Goal: Information Seeking & Learning: Learn about a topic

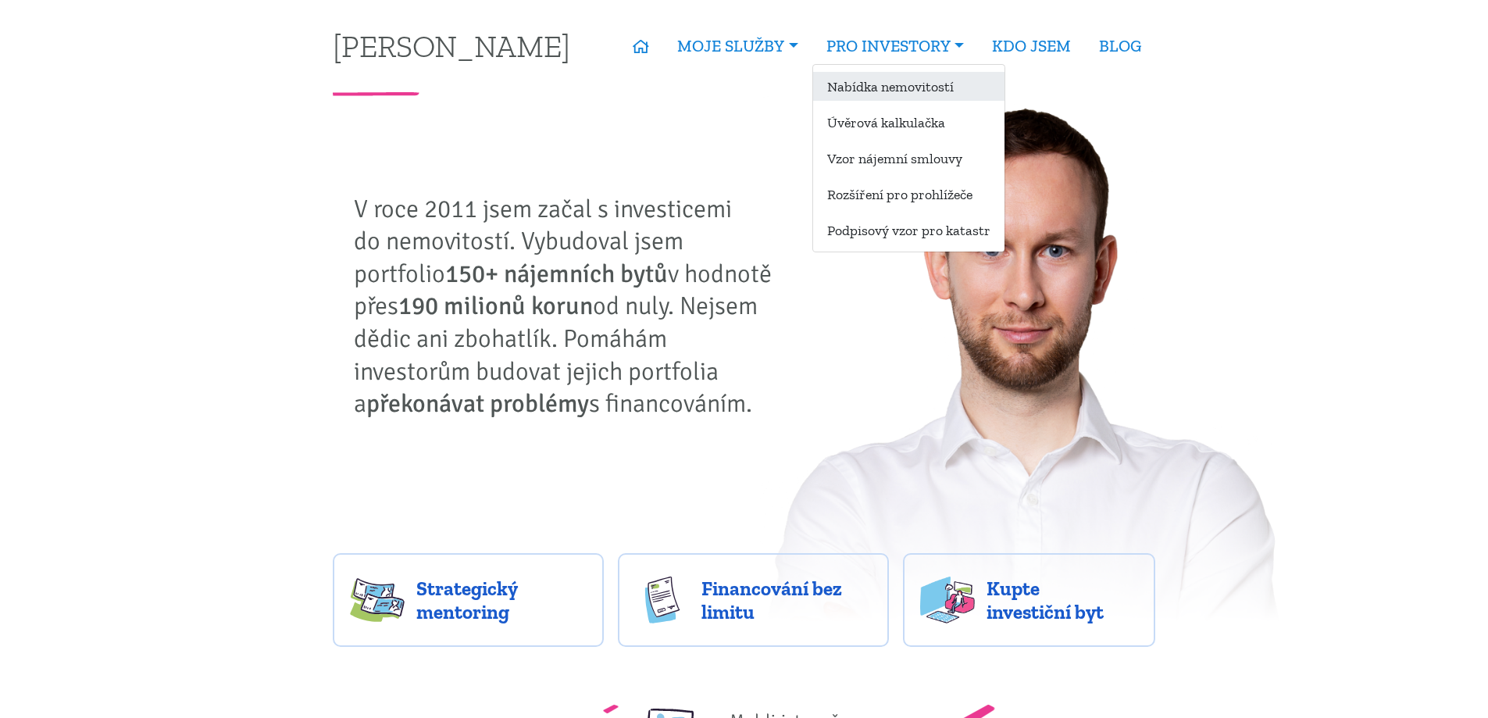
click at [894, 96] on link "Nabídka nemovitostí" at bounding box center [908, 86] width 191 height 29
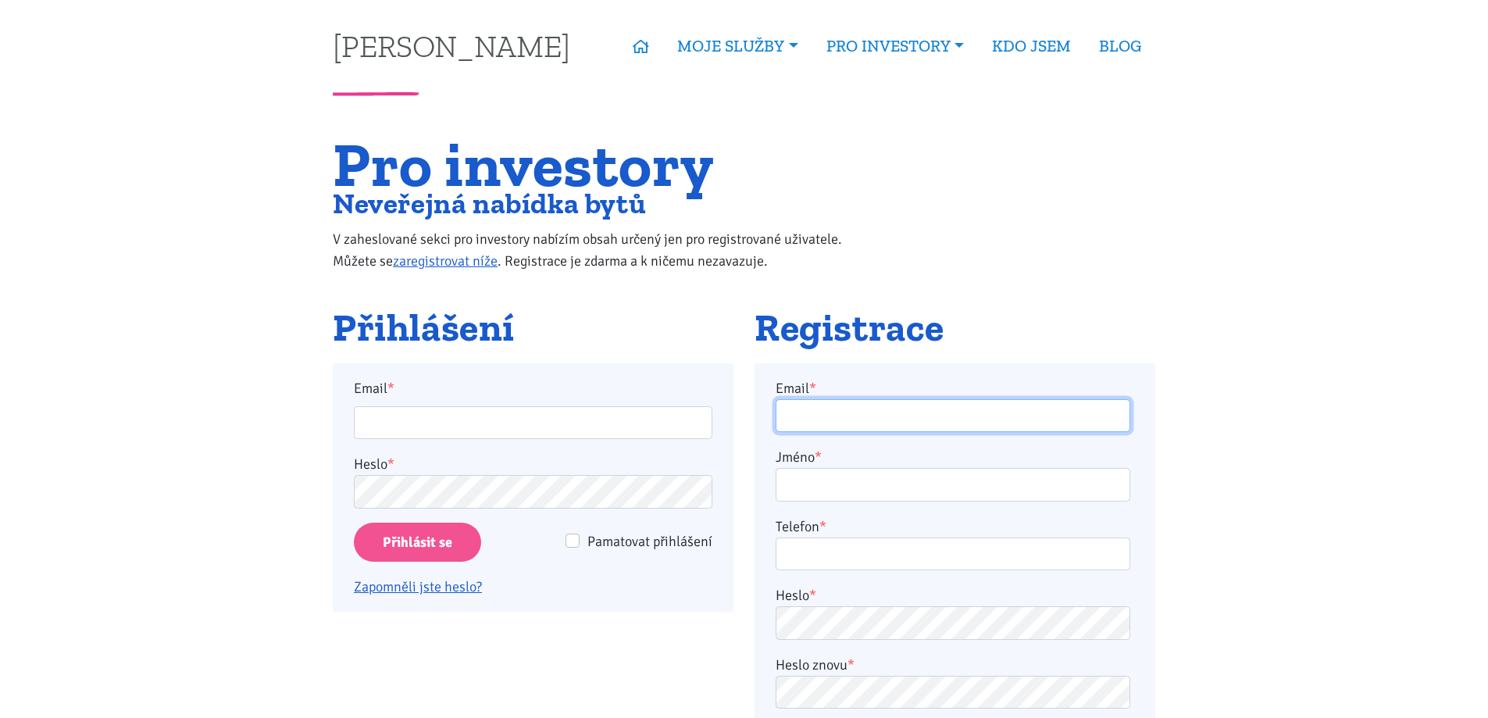
type input "horejsi.j@seznam.cz"
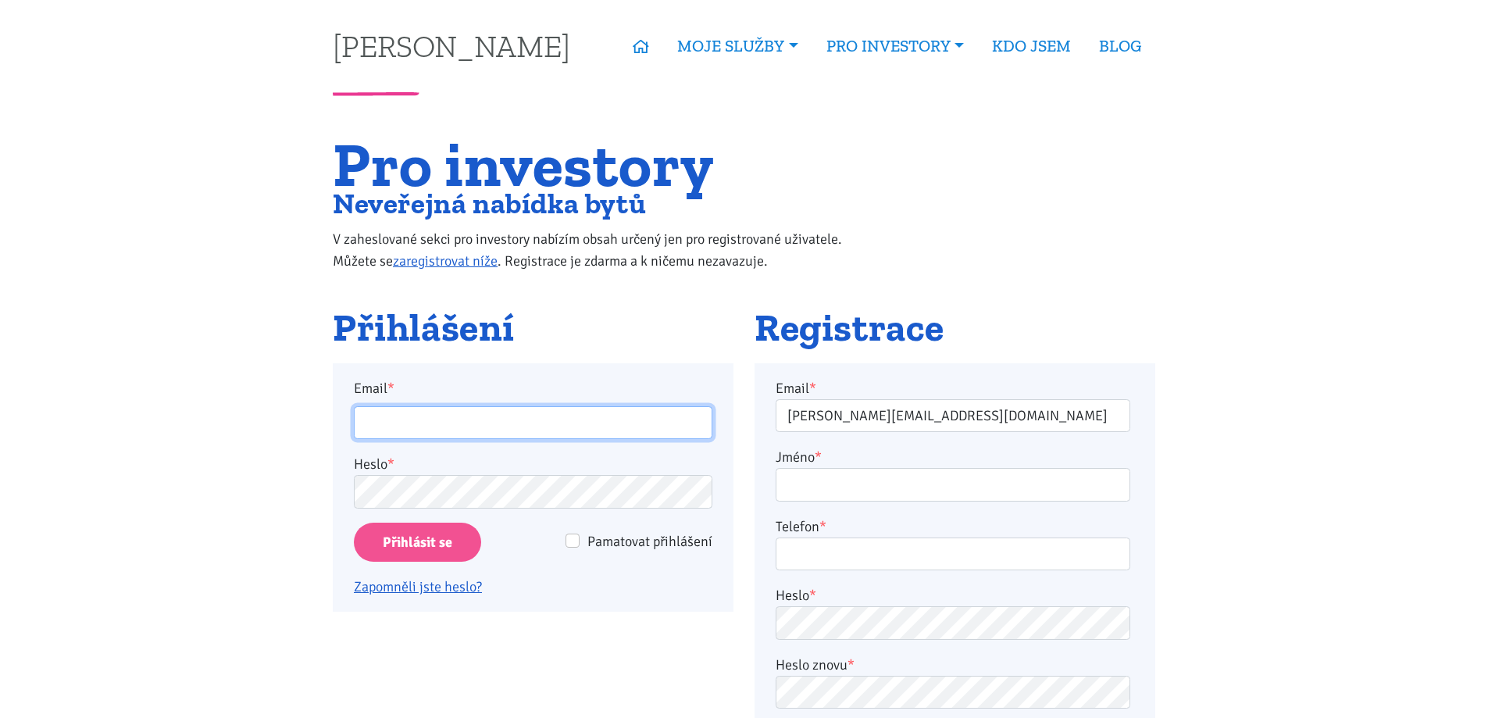
type input "horejsi.j@seznam.cz"
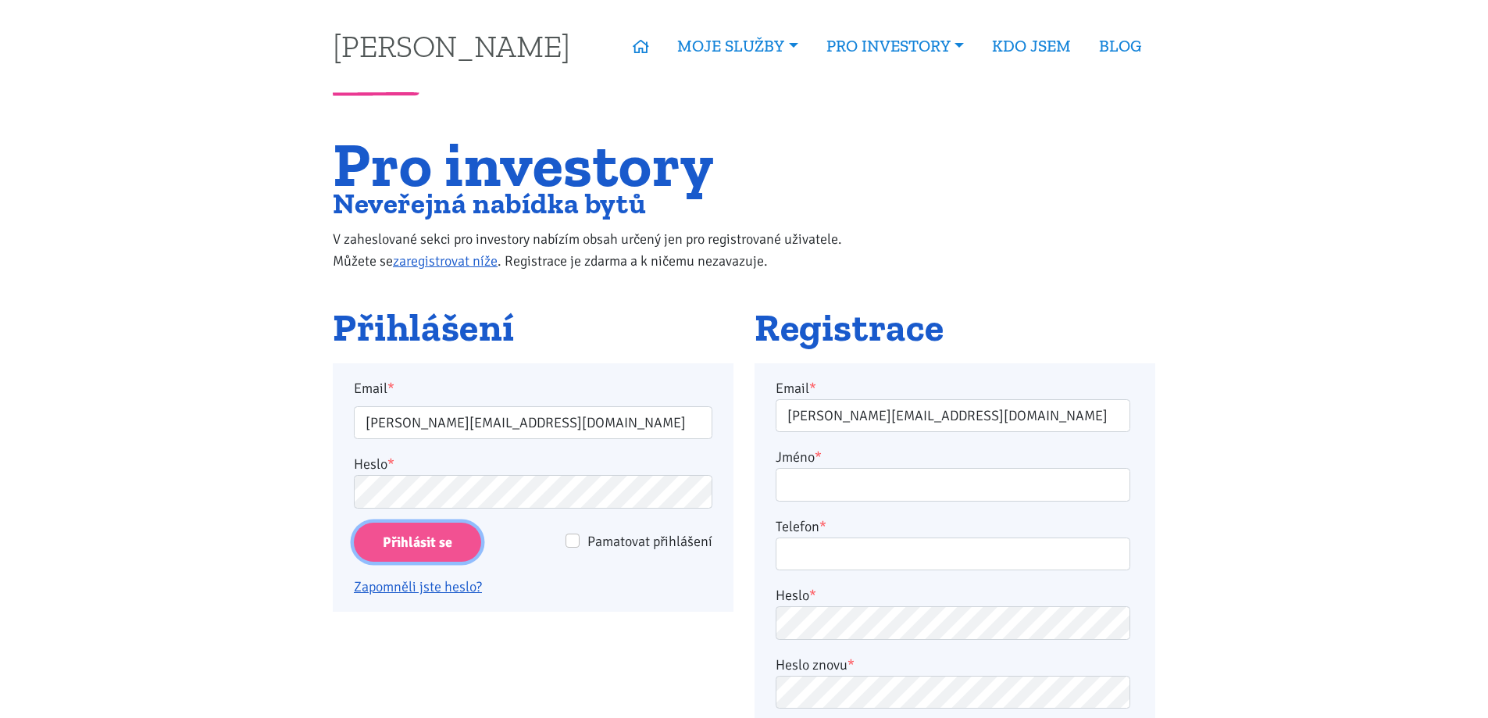
click at [418, 534] on input "Přihlásit se" at bounding box center [417, 543] width 127 height 40
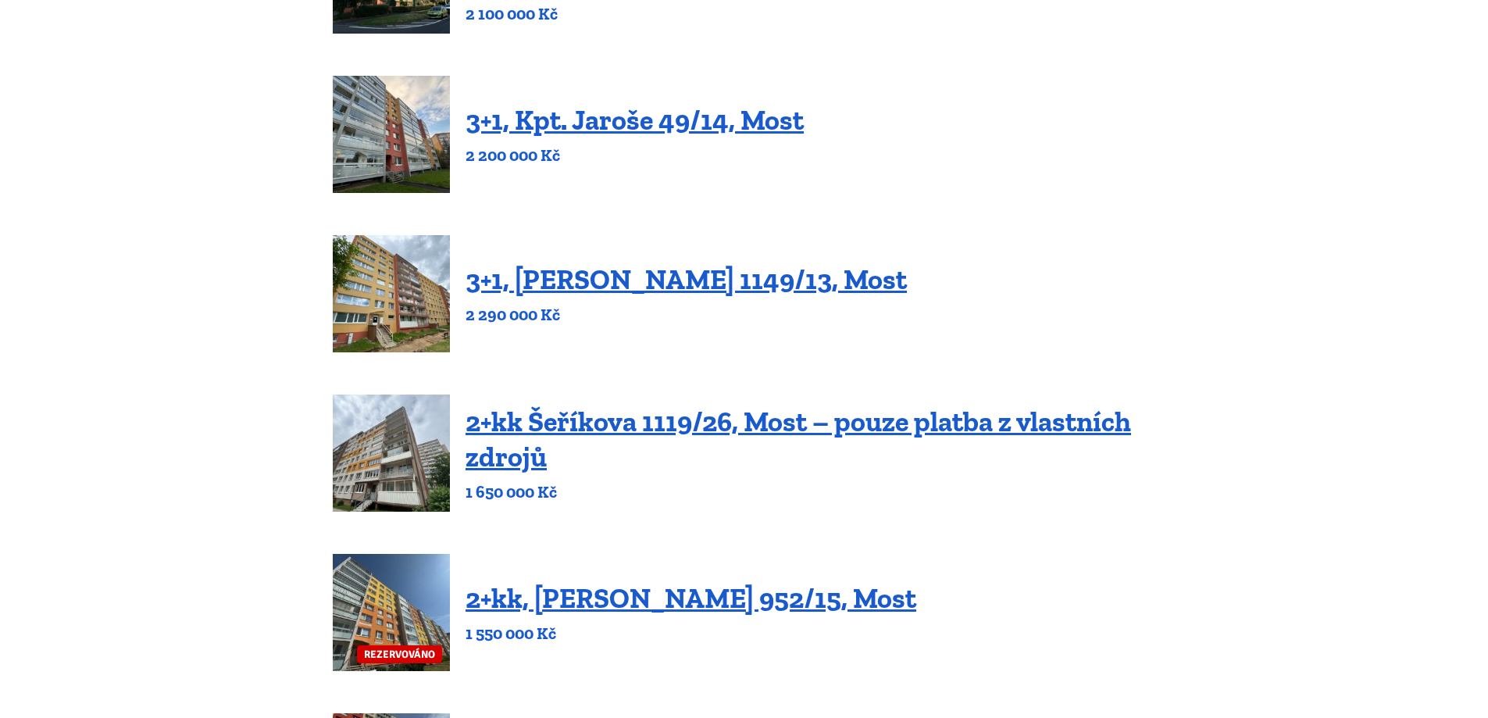
scroll to position [391, 0]
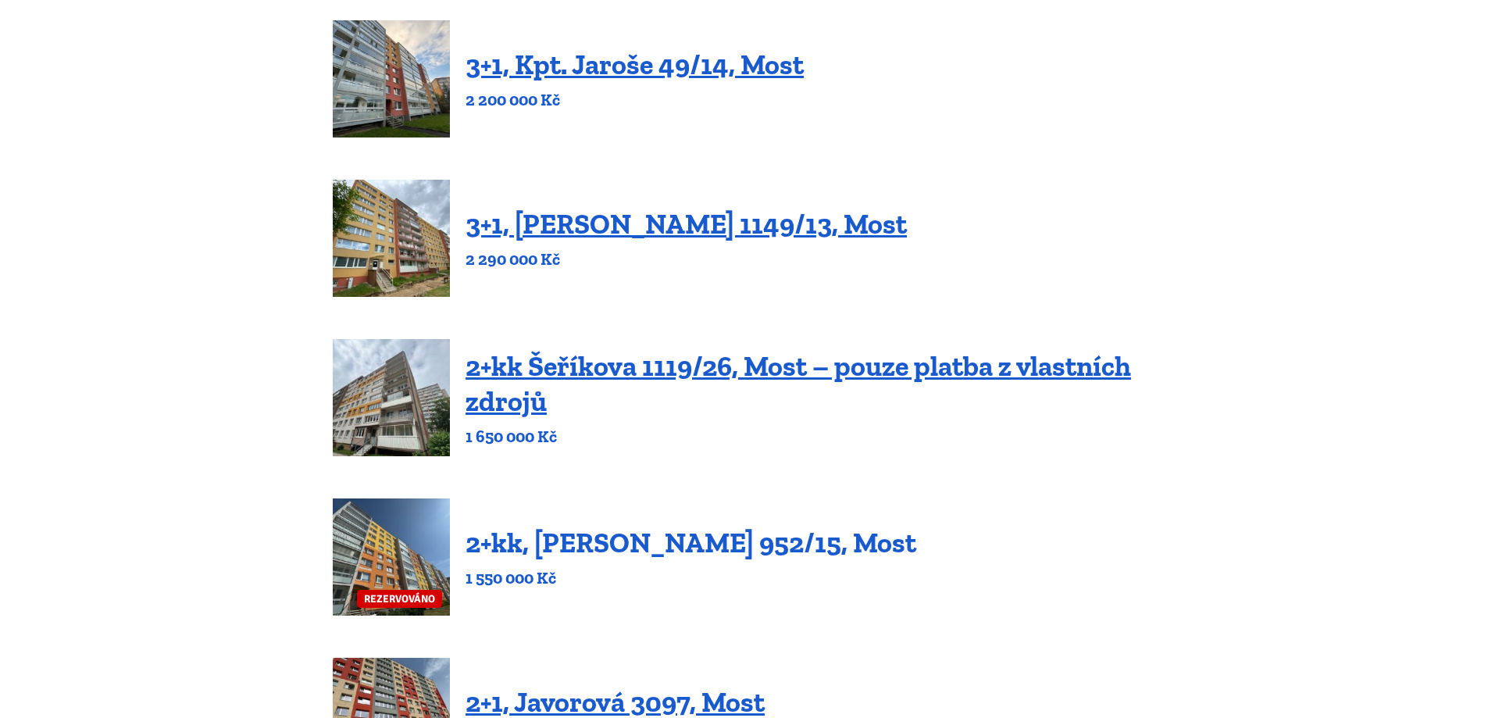
click at [633, 546] on link "2+kk, [PERSON_NAME] 952/15, Most" at bounding box center [691, 543] width 451 height 34
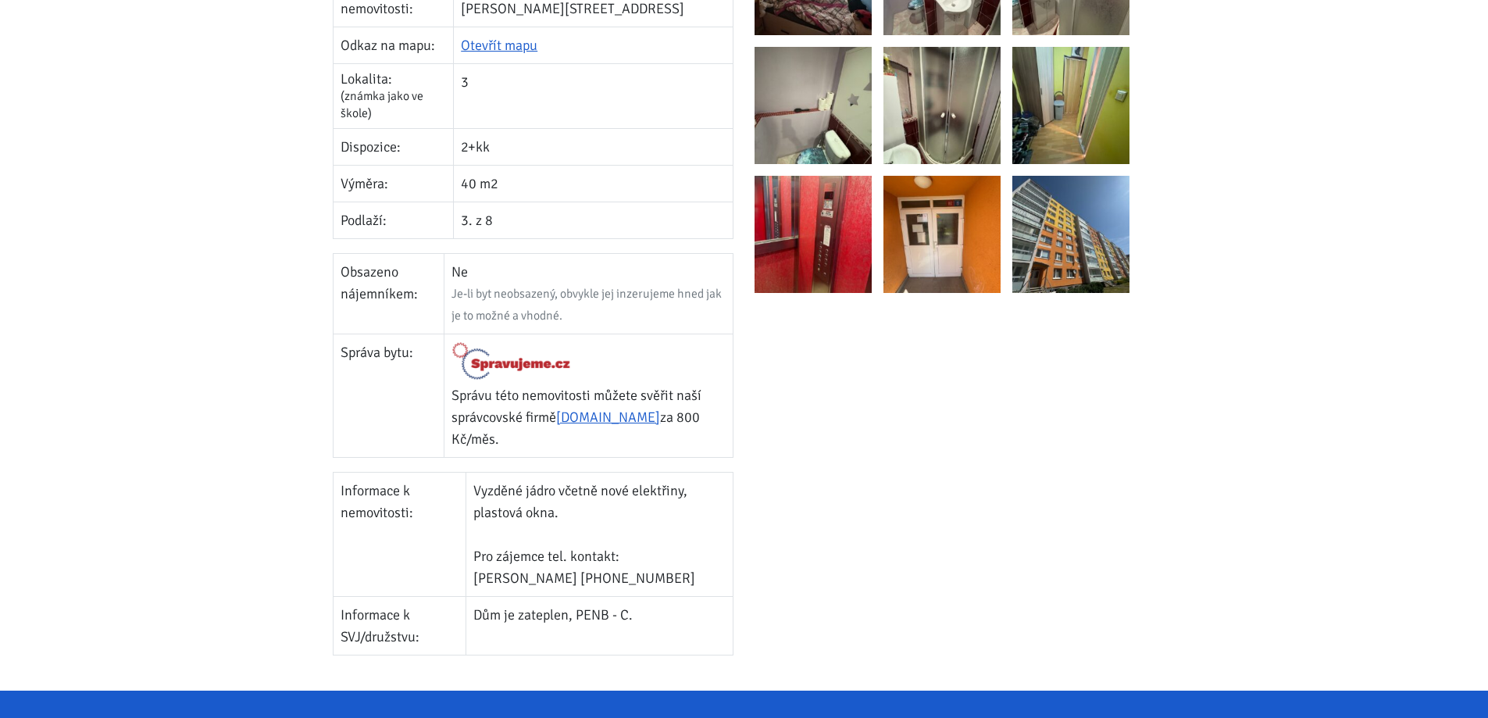
scroll to position [625, 0]
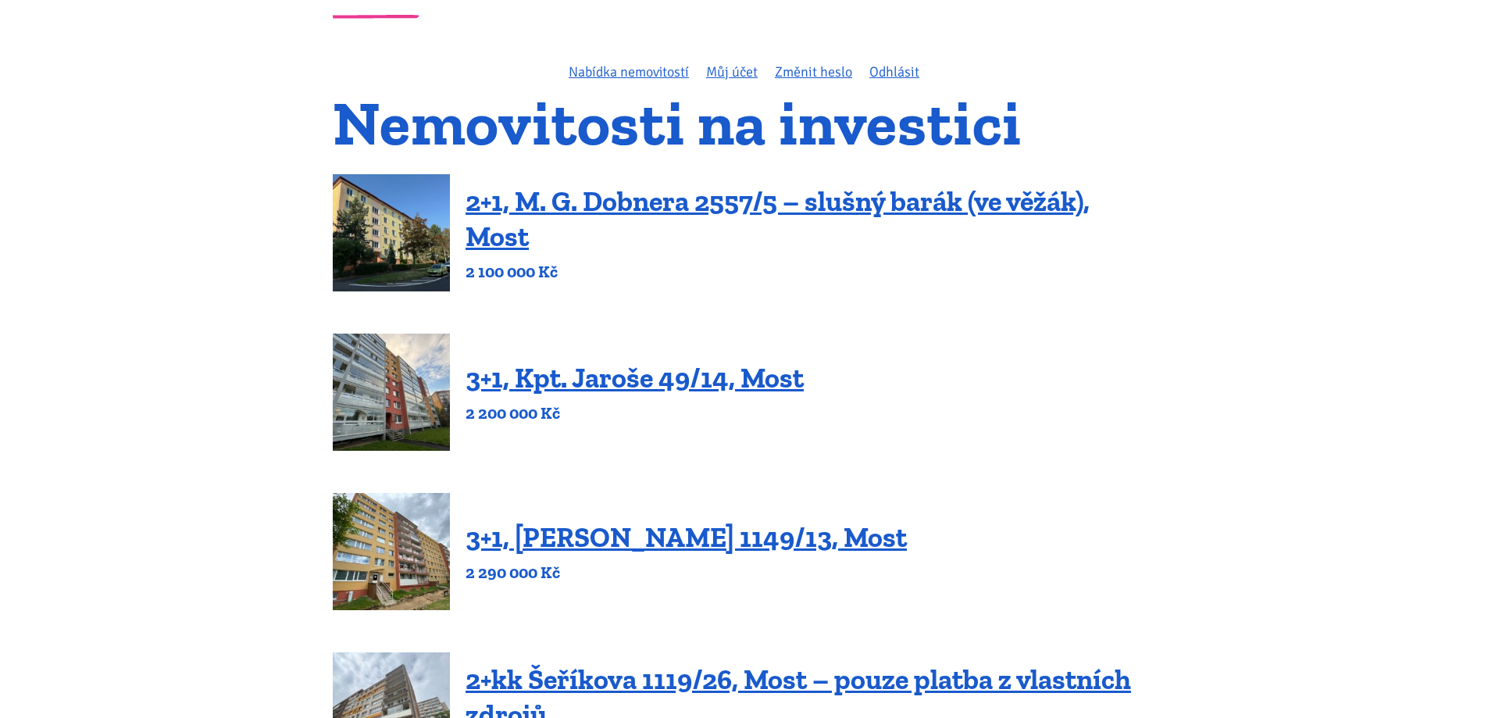
scroll to position [439, 0]
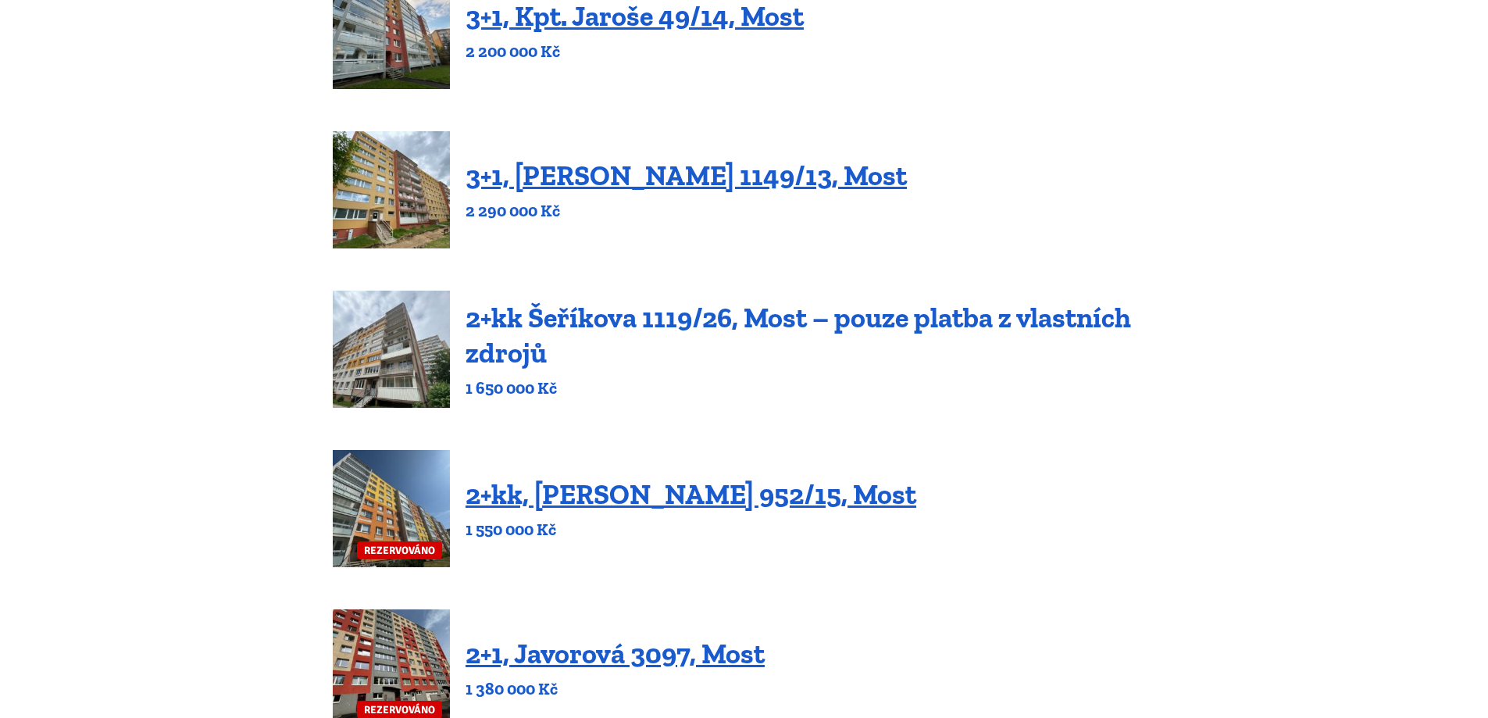
click at [998, 316] on link "2+kk Šeříkova 1119/26, Most – pouze platba z vlastních zdrojů" at bounding box center [799, 335] width 666 height 69
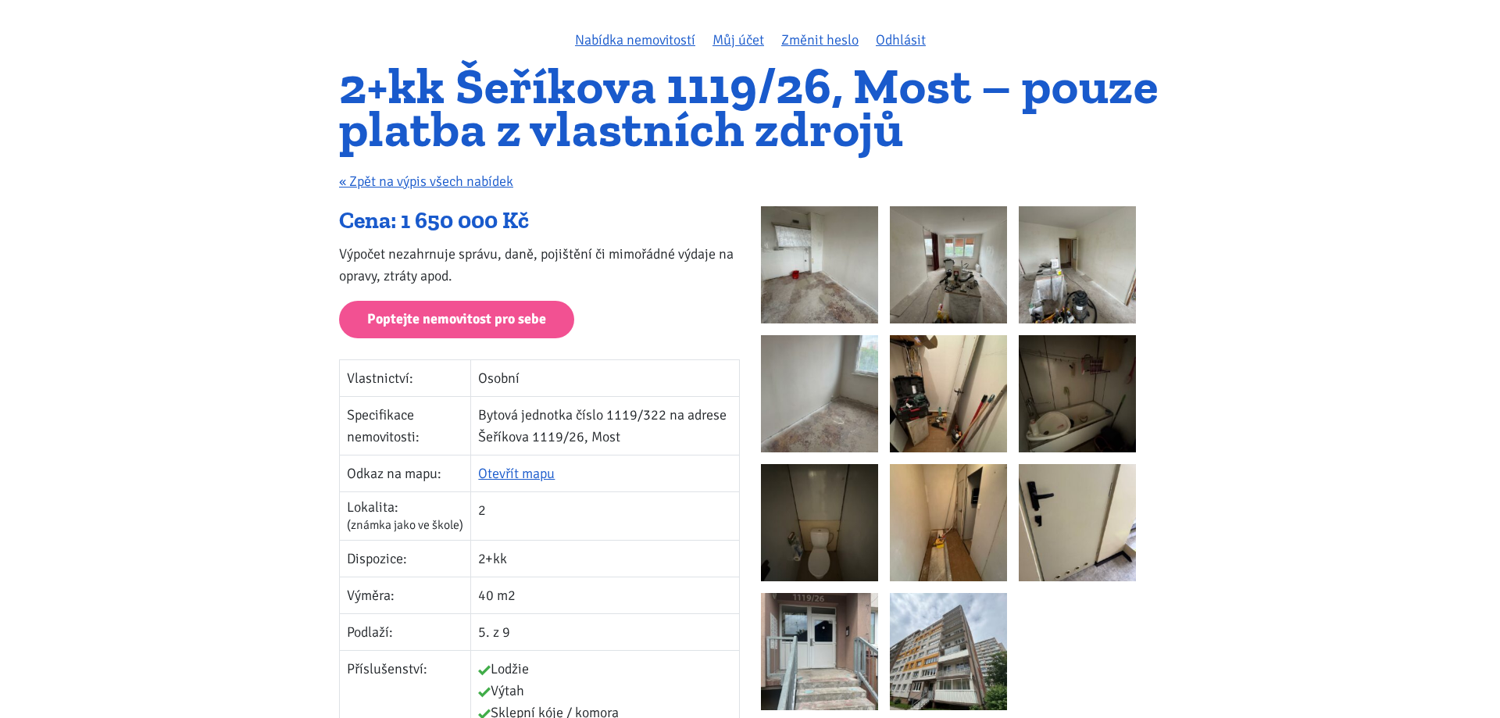
scroll to position [17, 0]
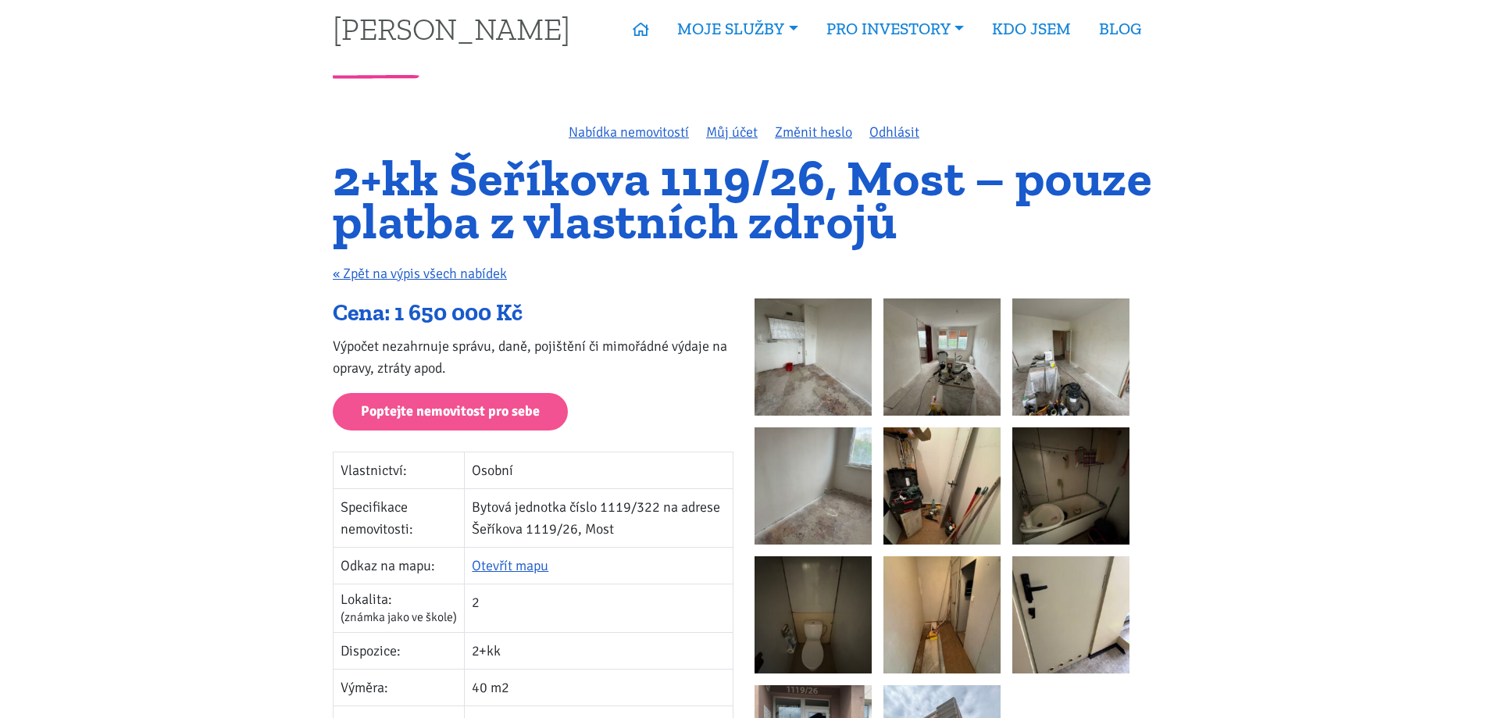
click at [860, 395] on img at bounding box center [813, 356] width 117 height 117
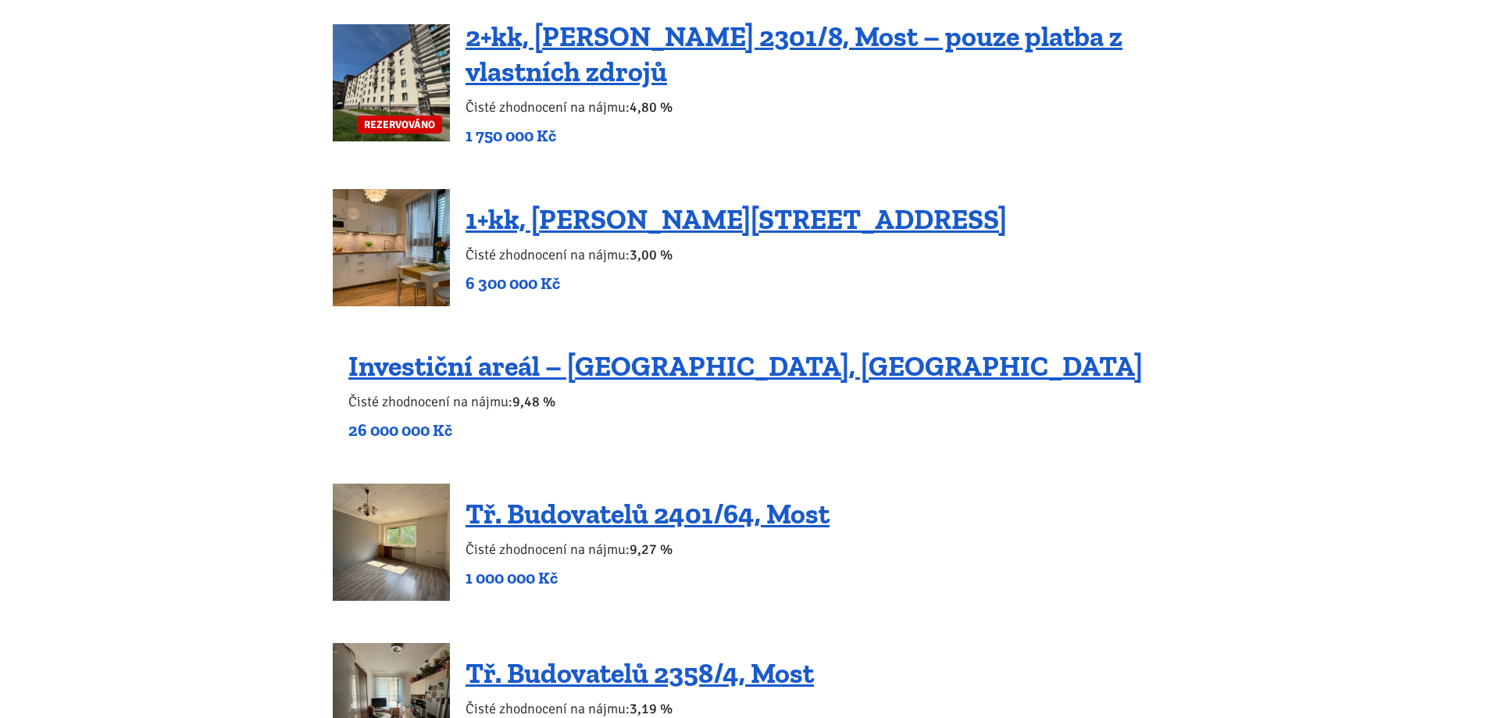
scroll to position [1234, 0]
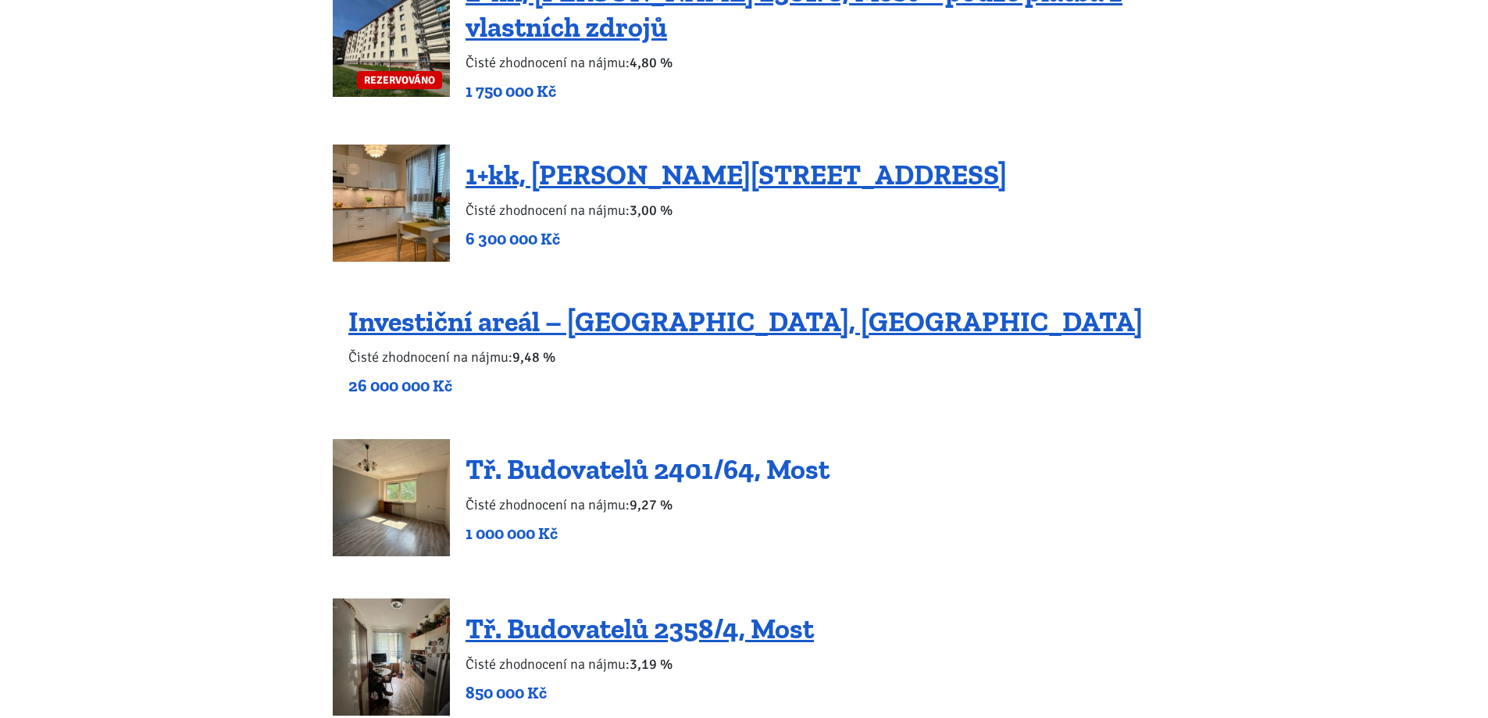
click at [746, 473] on link "Tř. Budovatelů 2401/64, Most" at bounding box center [648, 469] width 364 height 34
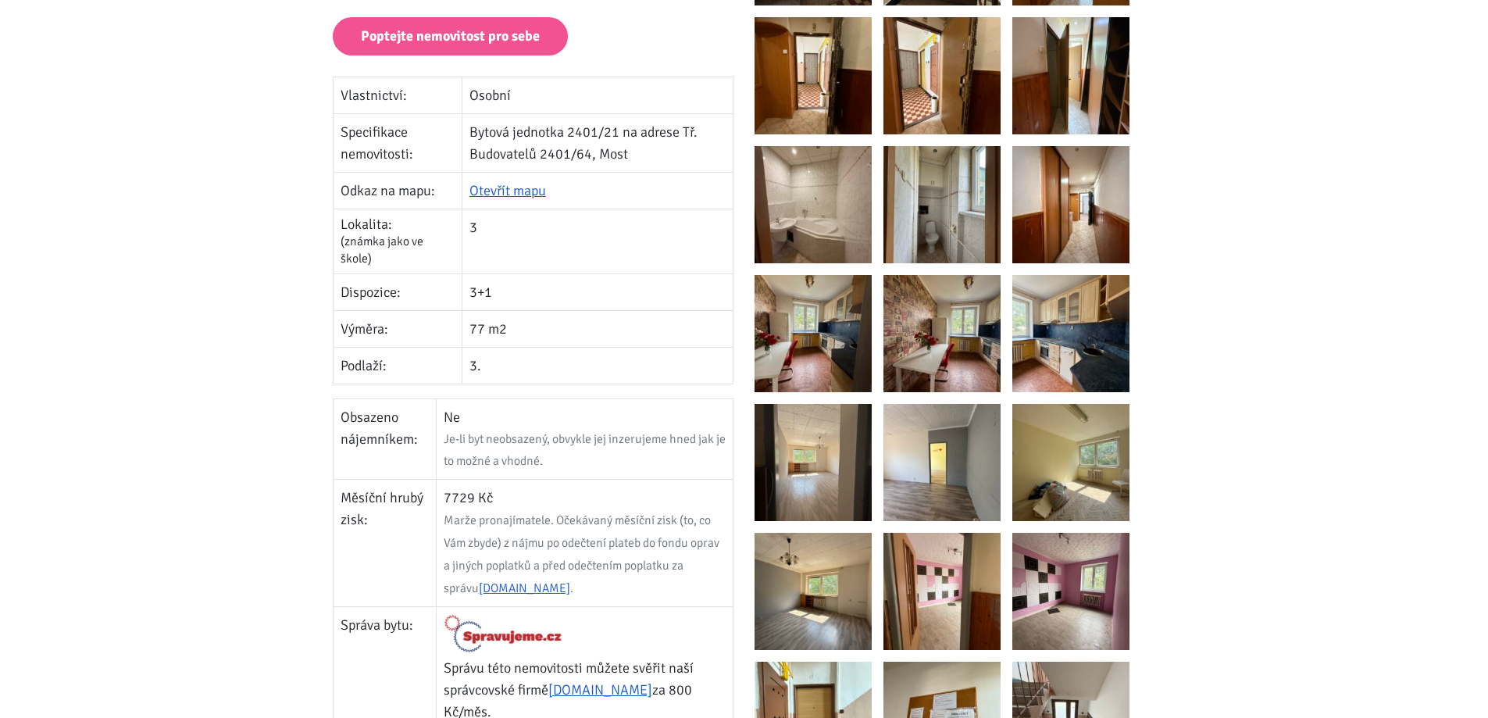
scroll to position [443, 0]
